Goal: Find specific page/section: Find specific page/section

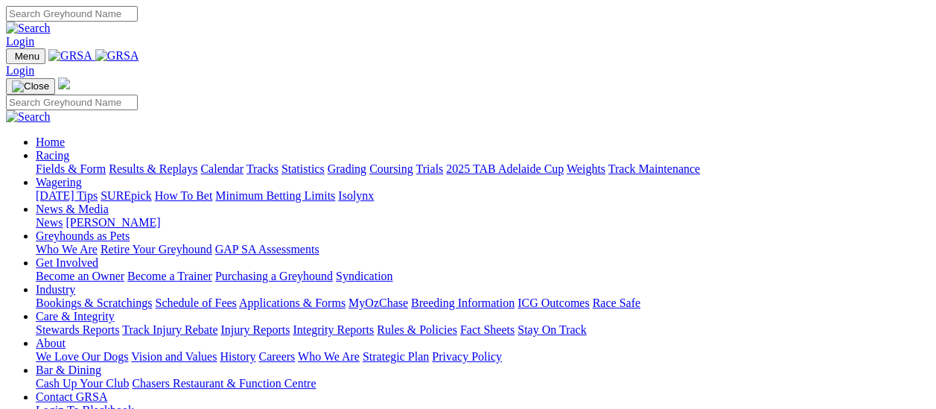
click at [89, 162] on link "Fields & Form" at bounding box center [71, 168] width 70 height 13
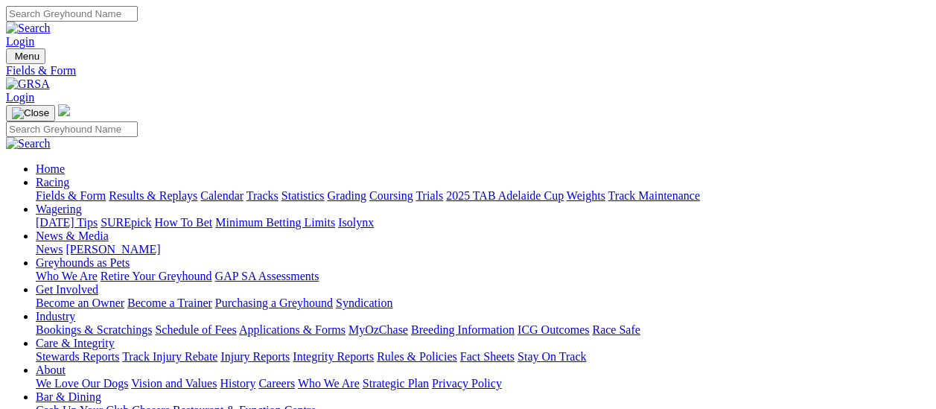
scroll to position [223, 0]
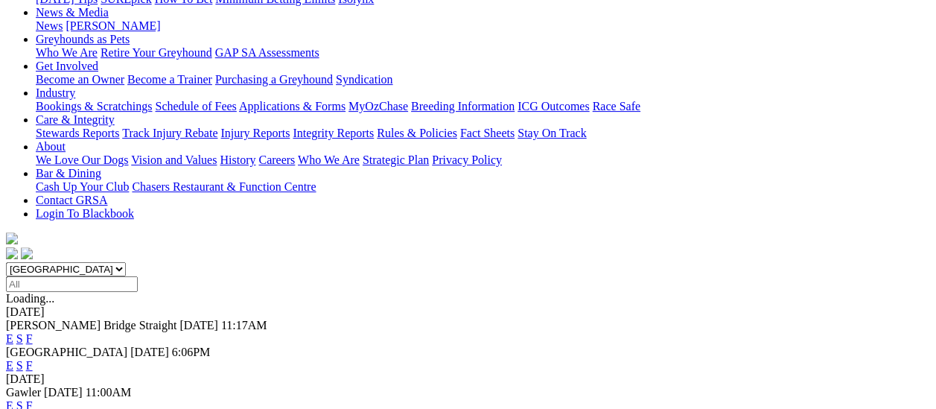
click at [33, 399] on link "F" at bounding box center [29, 405] width 7 height 13
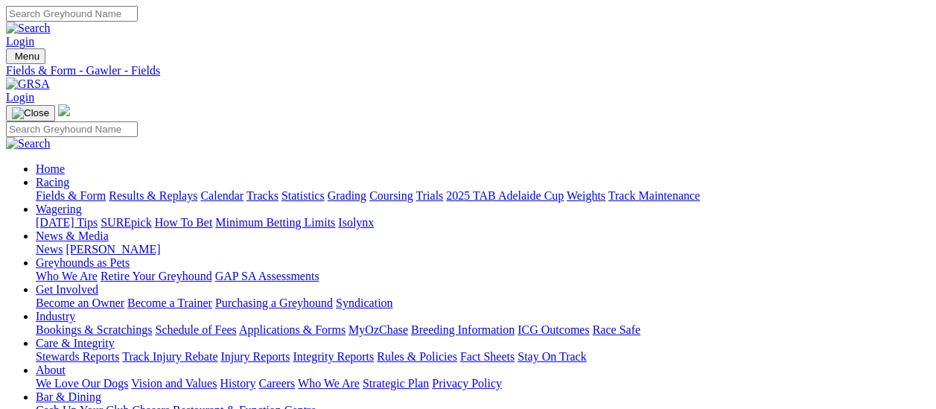
click at [49, 189] on link "Fields & Form" at bounding box center [71, 195] width 70 height 13
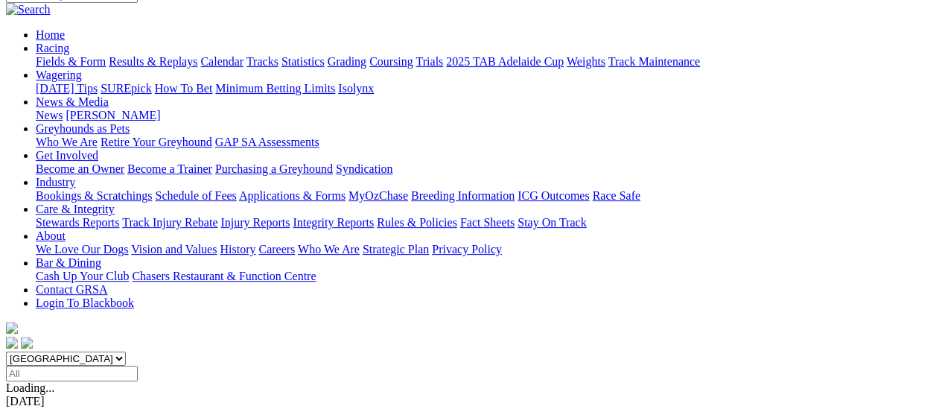
scroll to position [149, 0]
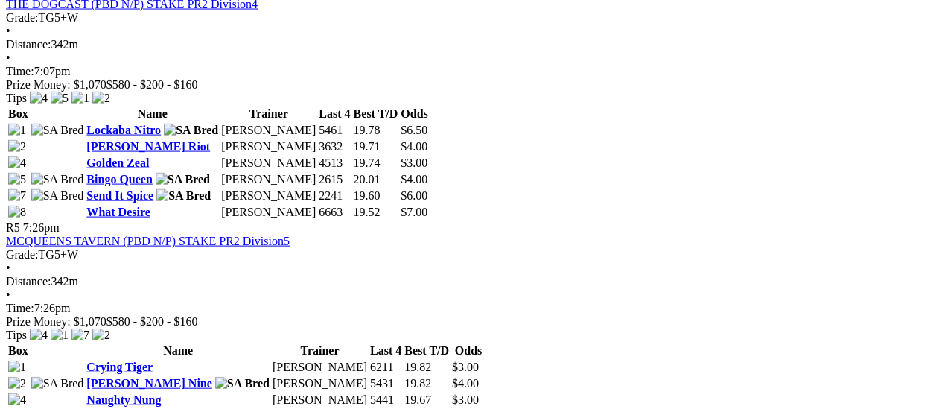
scroll to position [1638, 0]
